Goal: Task Accomplishment & Management: Manage account settings

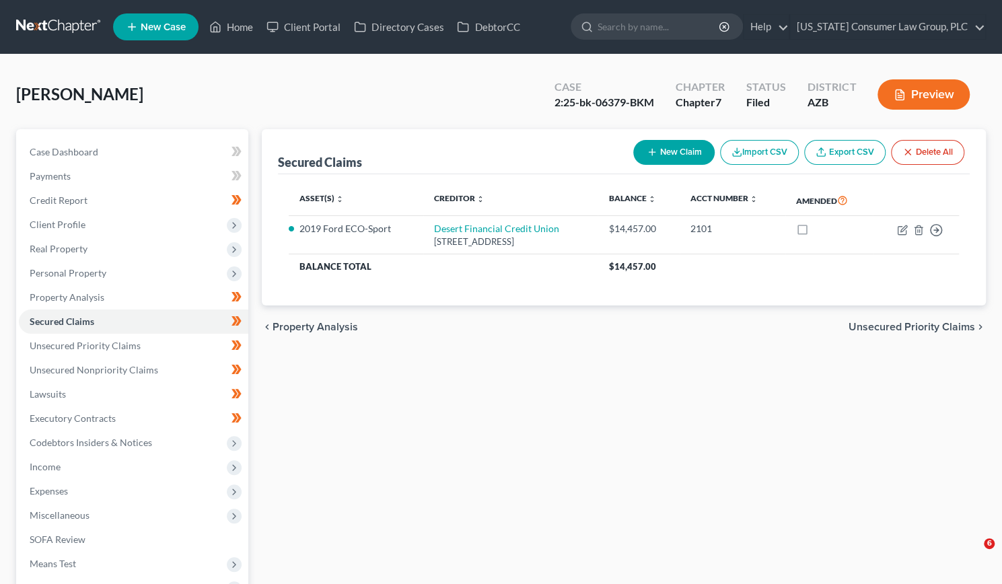
click at [238, 26] on link "Home" at bounding box center [231, 27] width 57 height 24
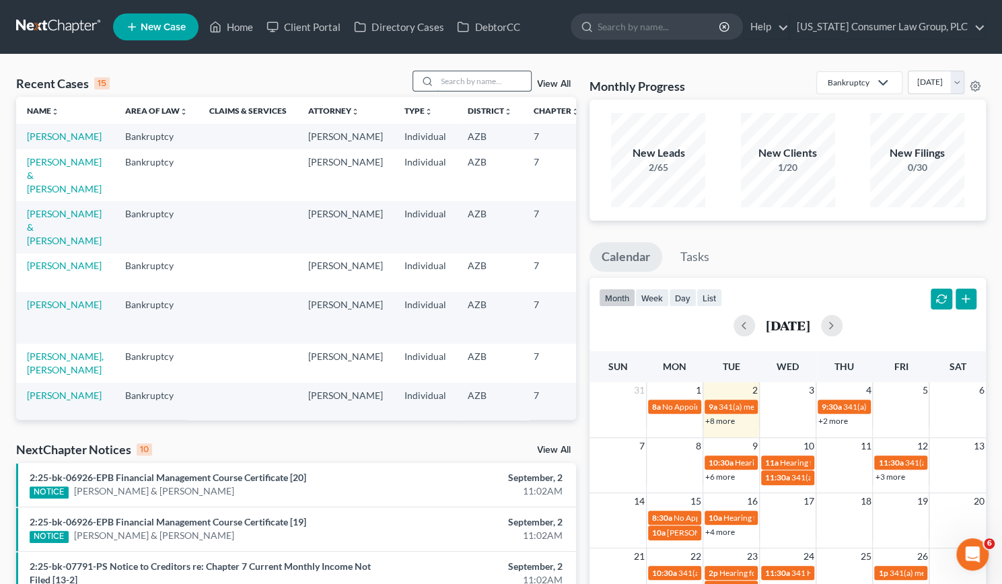
click at [447, 85] on input "search" at bounding box center [484, 81] width 94 height 20
paste input "[PERSON_NAME] [PERSON_NAME] and [PERSON_NAME]"
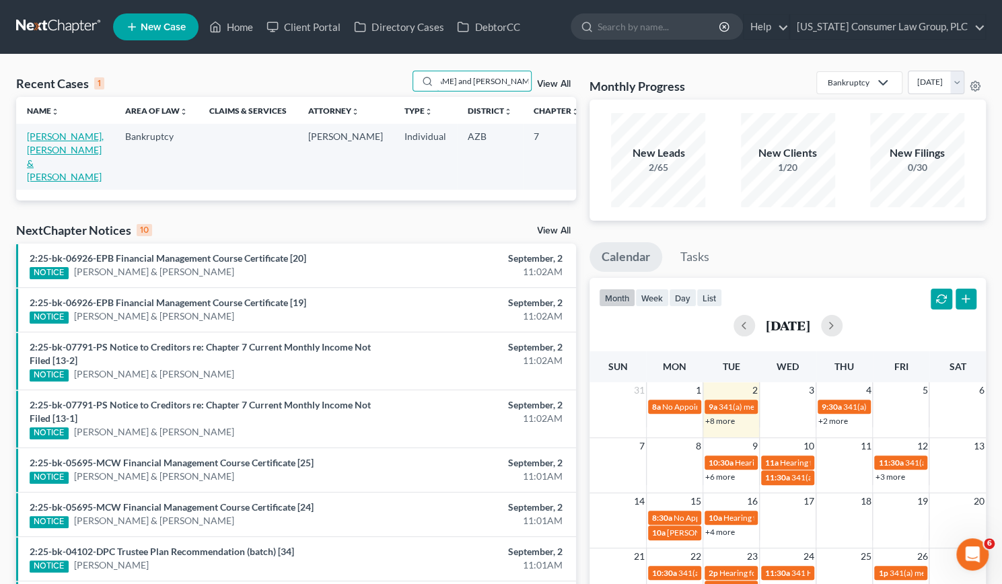
type input "[PERSON_NAME] [PERSON_NAME] and [PERSON_NAME]"
click at [46, 168] on link "[PERSON_NAME], [PERSON_NAME] & [PERSON_NAME]" at bounding box center [65, 157] width 77 height 52
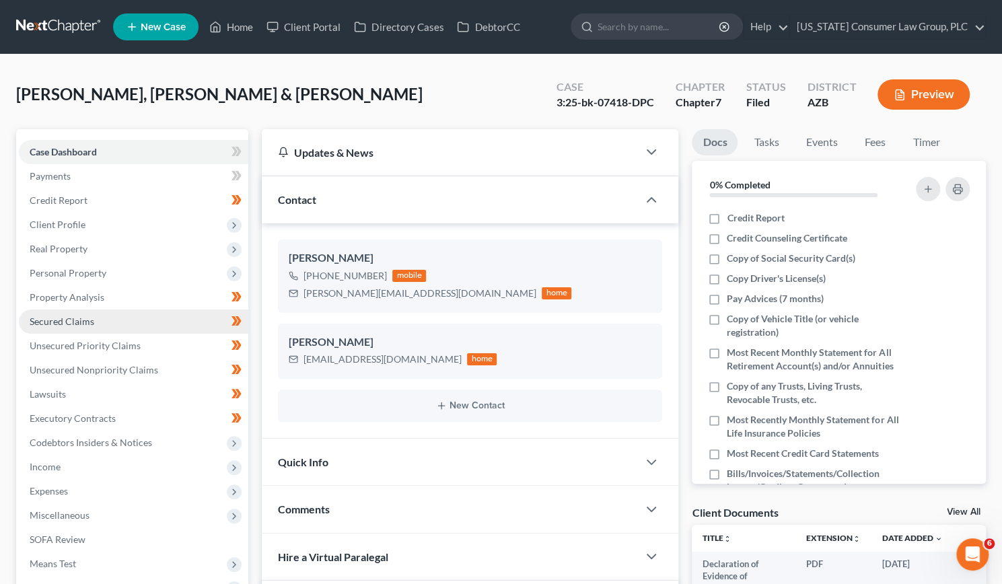
click at [60, 326] on span "Secured Claims" at bounding box center [62, 321] width 65 height 11
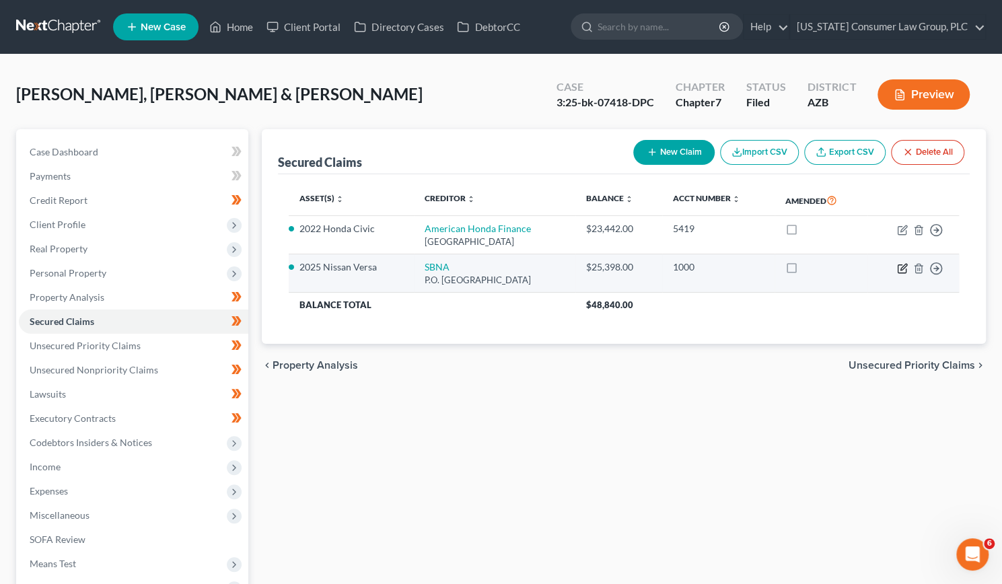
click at [898, 265] on icon "button" at bounding box center [902, 269] width 8 height 8
select select "45"
select select "0"
select select "2"
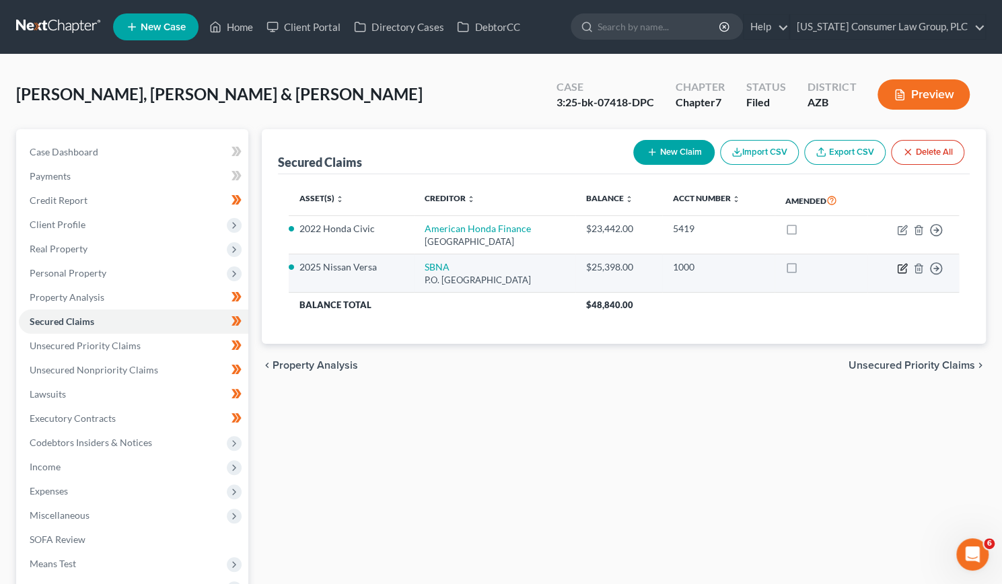
select select "0"
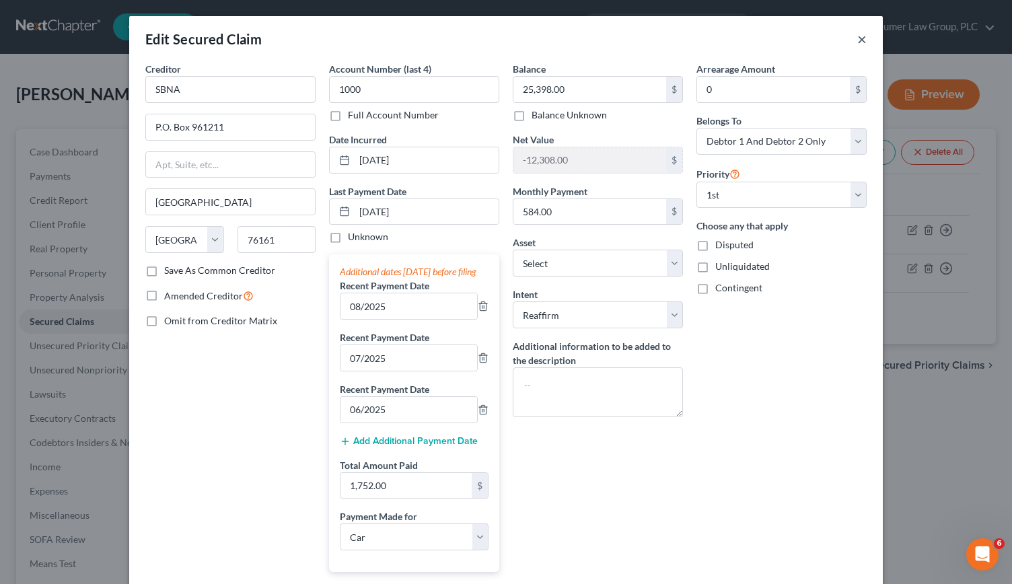
click at [857, 42] on button "×" at bounding box center [861, 39] width 9 height 16
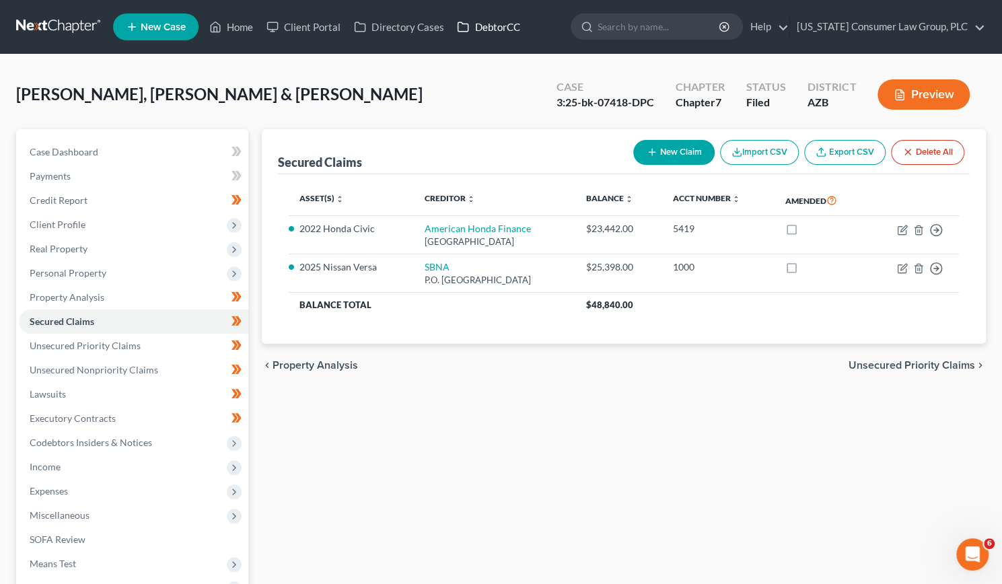
click at [481, 30] on link "DebtorCC" at bounding box center [488, 27] width 76 height 24
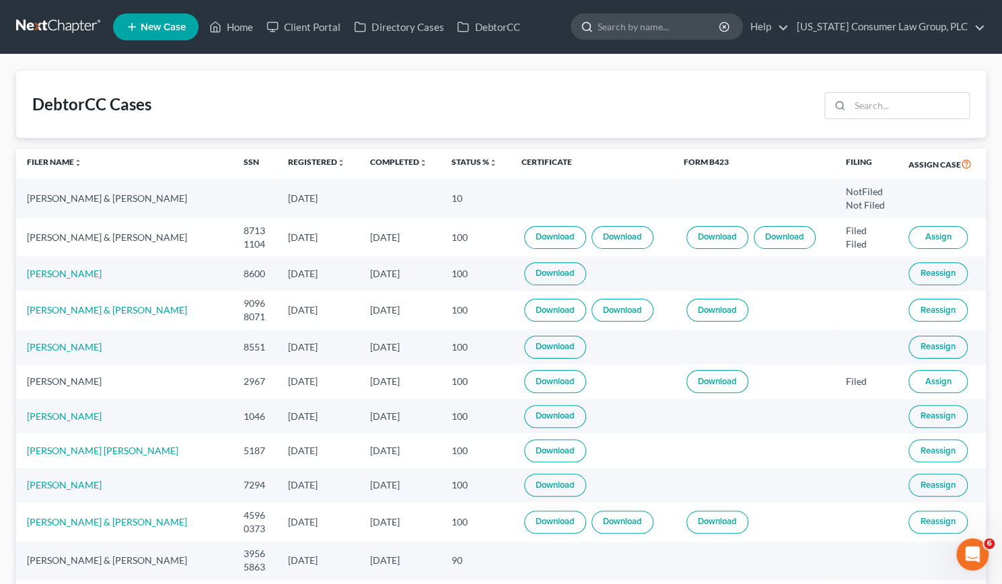
click at [670, 24] on input "search" at bounding box center [659, 26] width 123 height 25
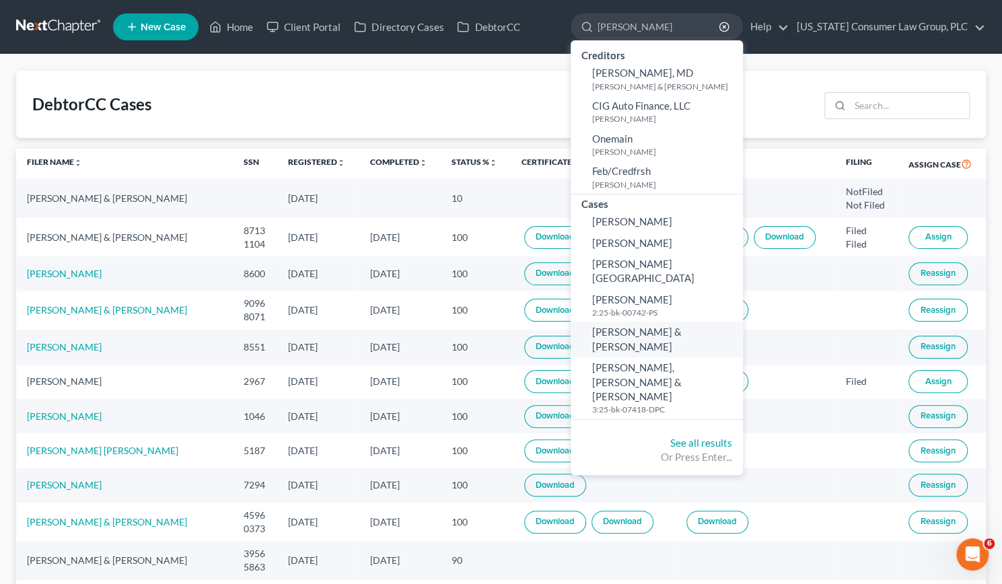
type input "[PERSON_NAME]"
click at [676, 326] on span "[PERSON_NAME] & [PERSON_NAME]" at bounding box center [637, 339] width 90 height 26
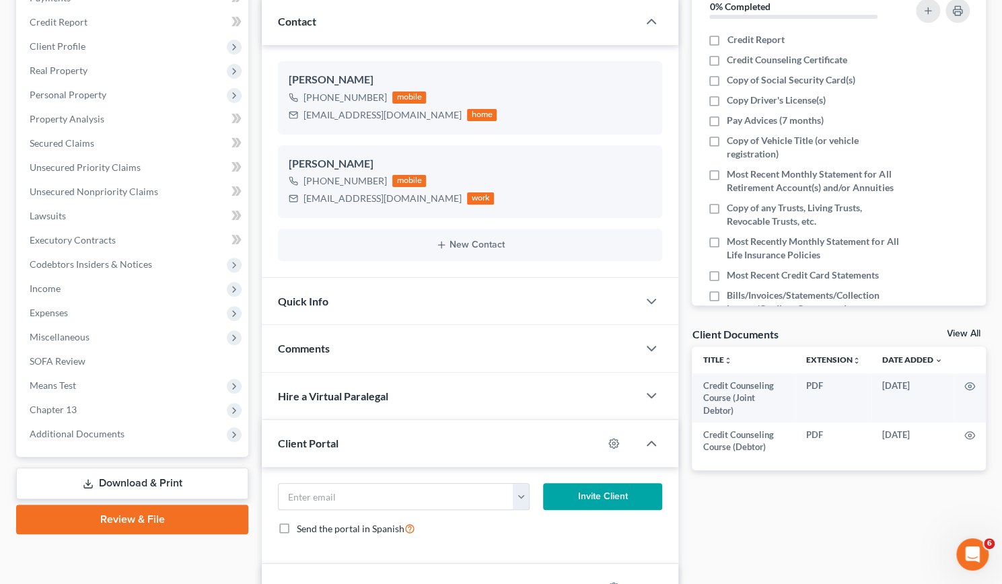
scroll to position [174, 0]
